Goal: Transaction & Acquisition: Purchase product/service

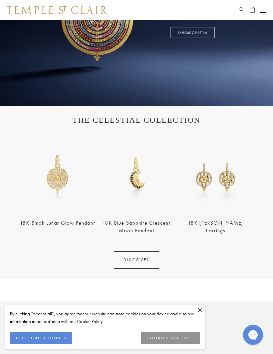
scroll to position [120, 0]
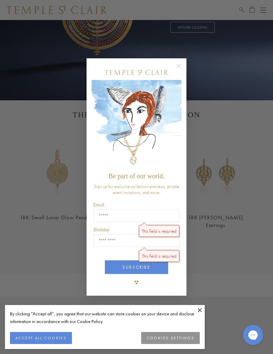
click at [245, 206] on div "Close dialog Be part of our world. Sign up for exclusive collection previews, p…" at bounding box center [136, 177] width 273 height 354
click at [174, 64] on div "Close dialog Be part of our world. Sign up for exclusive collection previews, p…" at bounding box center [137, 177] width 100 height 251
click at [181, 70] on circle "Close dialog" at bounding box center [179, 66] width 8 height 8
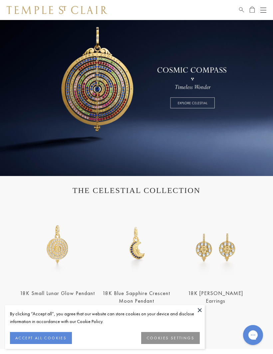
scroll to position [0, 0]
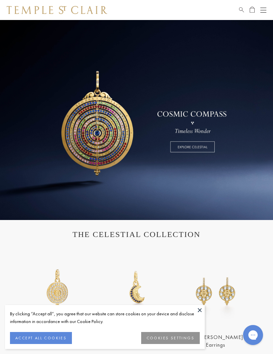
click at [264, 9] on button "Open navigation" at bounding box center [264, 10] width 6 height 8
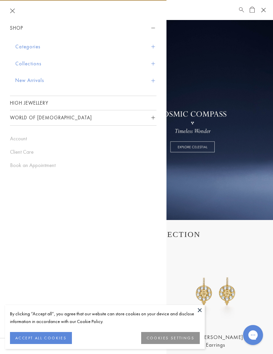
click at [25, 45] on button "Categories" at bounding box center [85, 46] width 141 height 17
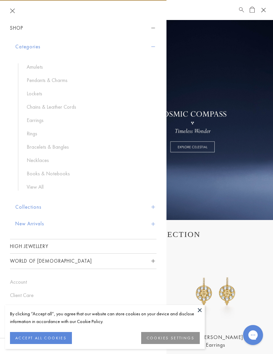
click at [27, 118] on link "Earrings" at bounding box center [88, 120] width 123 height 7
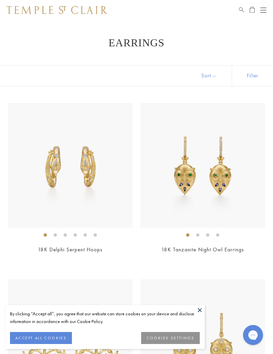
click at [216, 81] on button "Sort" at bounding box center [209, 76] width 45 height 20
click at [212, 74] on button "Sort" at bounding box center [209, 76] width 45 height 20
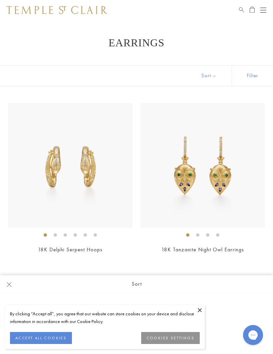
click at [17, 335] on button "ACCEPT ALL COOKIES" at bounding box center [41, 338] width 62 height 12
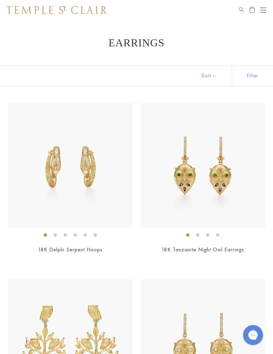
click at [207, 74] on button "Sort" at bounding box center [209, 76] width 45 height 20
click at [207, 78] on button "Sort" at bounding box center [209, 76] width 45 height 20
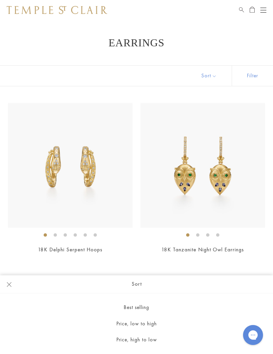
click at [147, 327] on button "Price, low to high" at bounding box center [136, 324] width 273 height 16
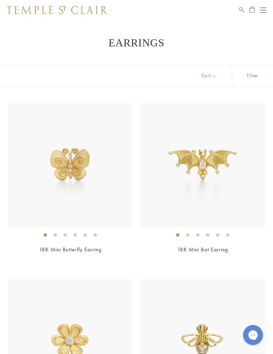
click at [30, 179] on img at bounding box center [70, 165] width 125 height 125
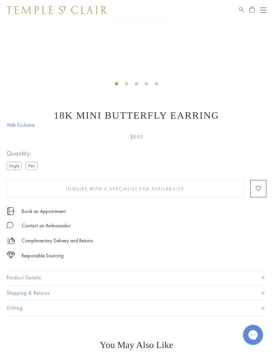
scroll to position [204, 0]
click at [261, 274] on button "Product Details" at bounding box center [137, 277] width 260 height 15
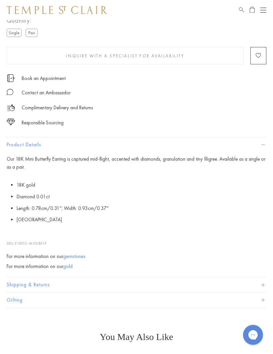
scroll to position [336, 0]
click at [261, 283] on button "Shipping & Returns" at bounding box center [137, 285] width 260 height 15
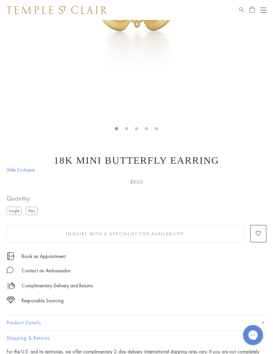
scroll to position [152, 0]
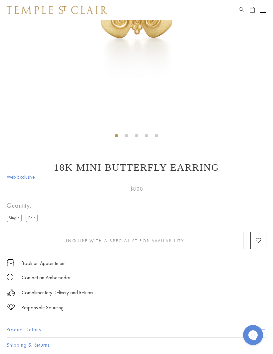
click at [247, 4] on div "Shop Shop Categories Amulets Pendants & Charms Lockets Chains & Leather Cords E…" at bounding box center [136, 10] width 273 height 20
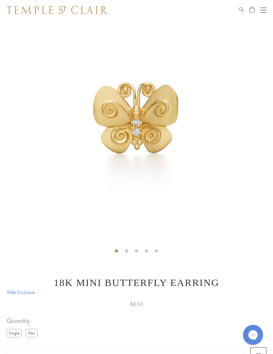
scroll to position [36, 0]
